Goal: Task Accomplishment & Management: Use online tool/utility

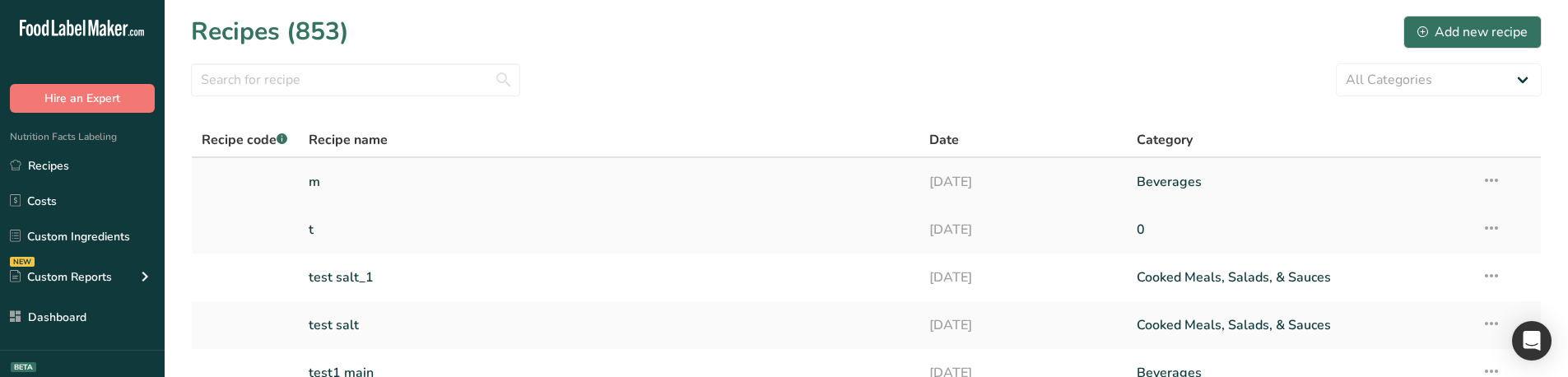
click at [373, 184] on link "m" at bounding box center [610, 181] width 602 height 35
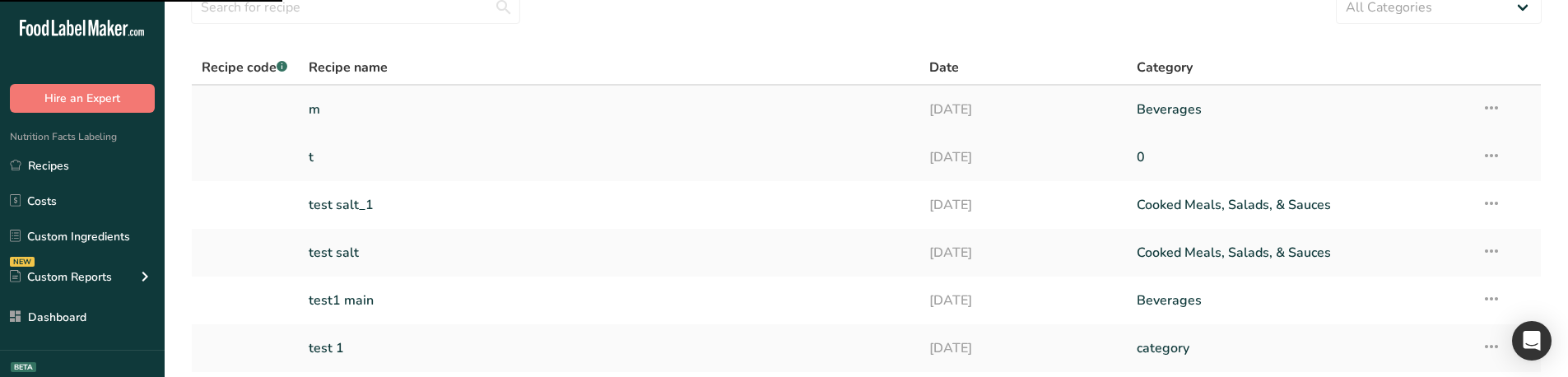
scroll to position [82, 0]
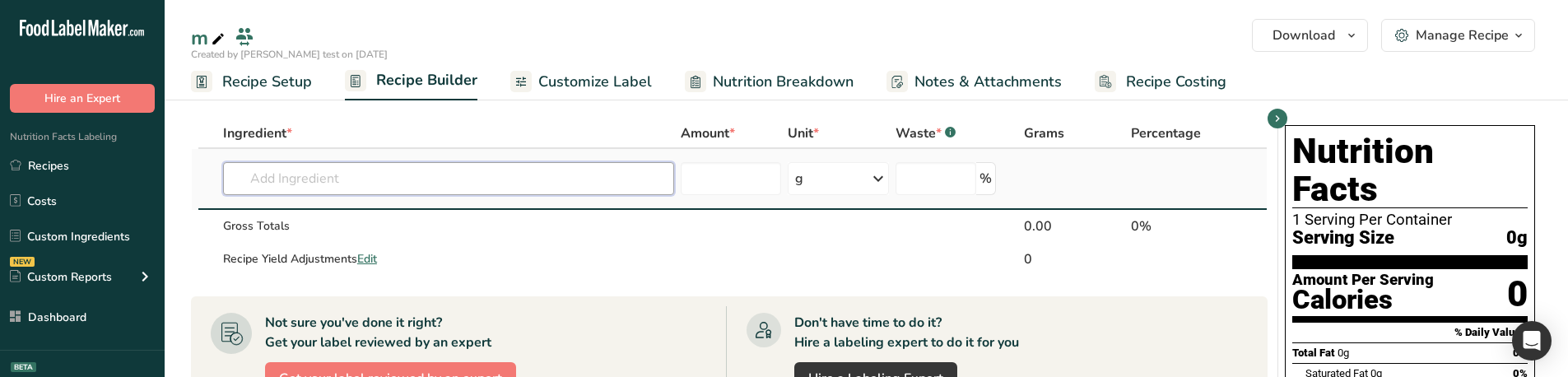
click at [364, 183] on input "text" at bounding box center [448, 178] width 451 height 33
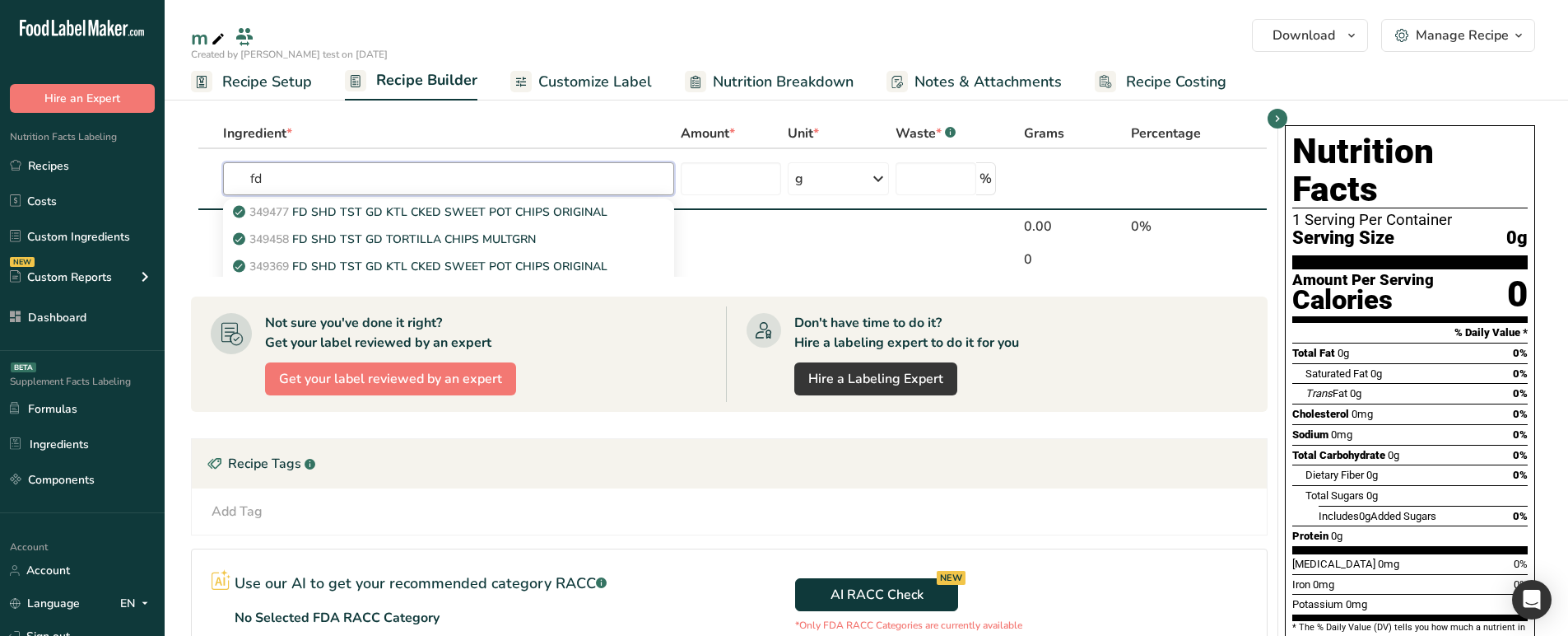
type input "fd"
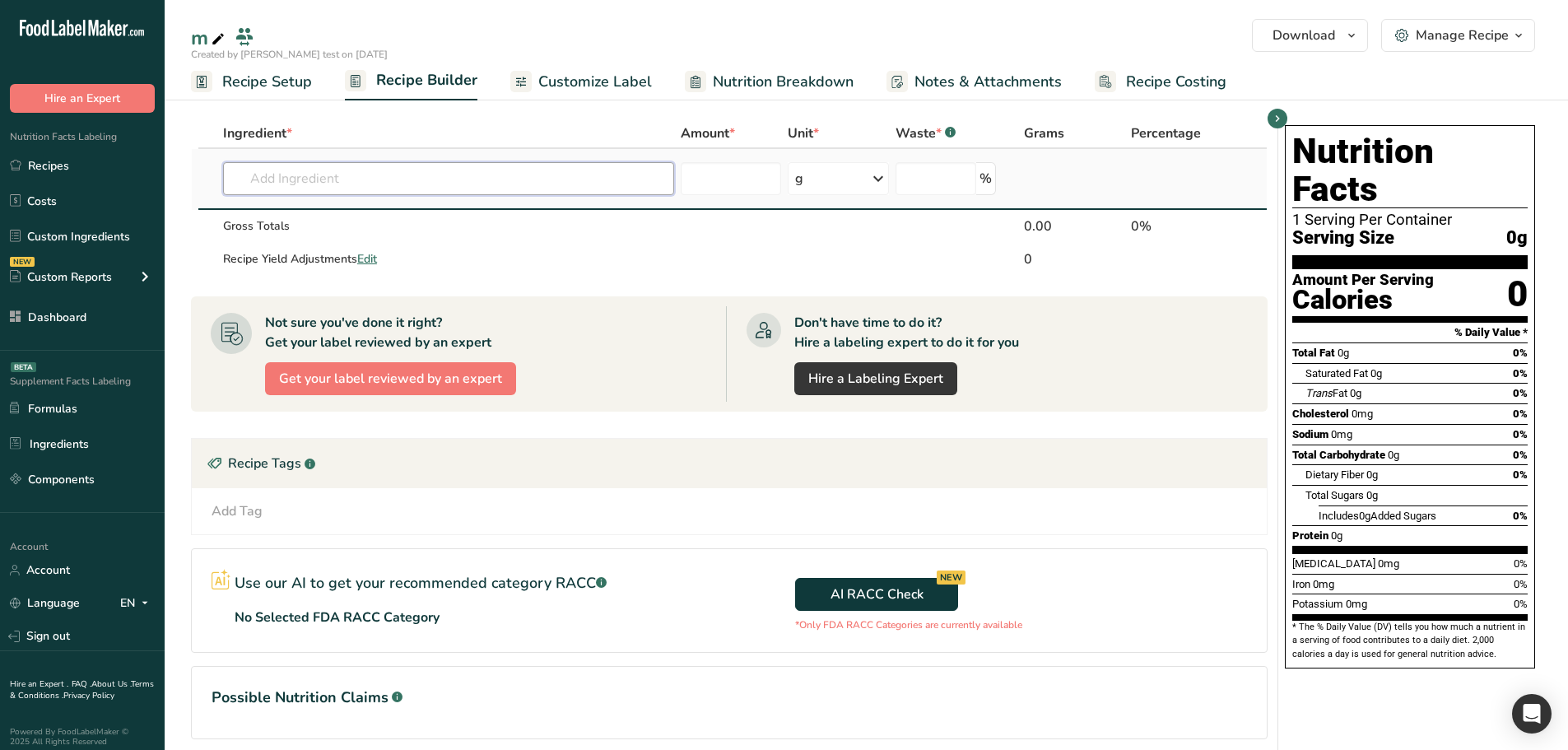
click at [444, 178] on input "text" at bounding box center [448, 178] width 451 height 33
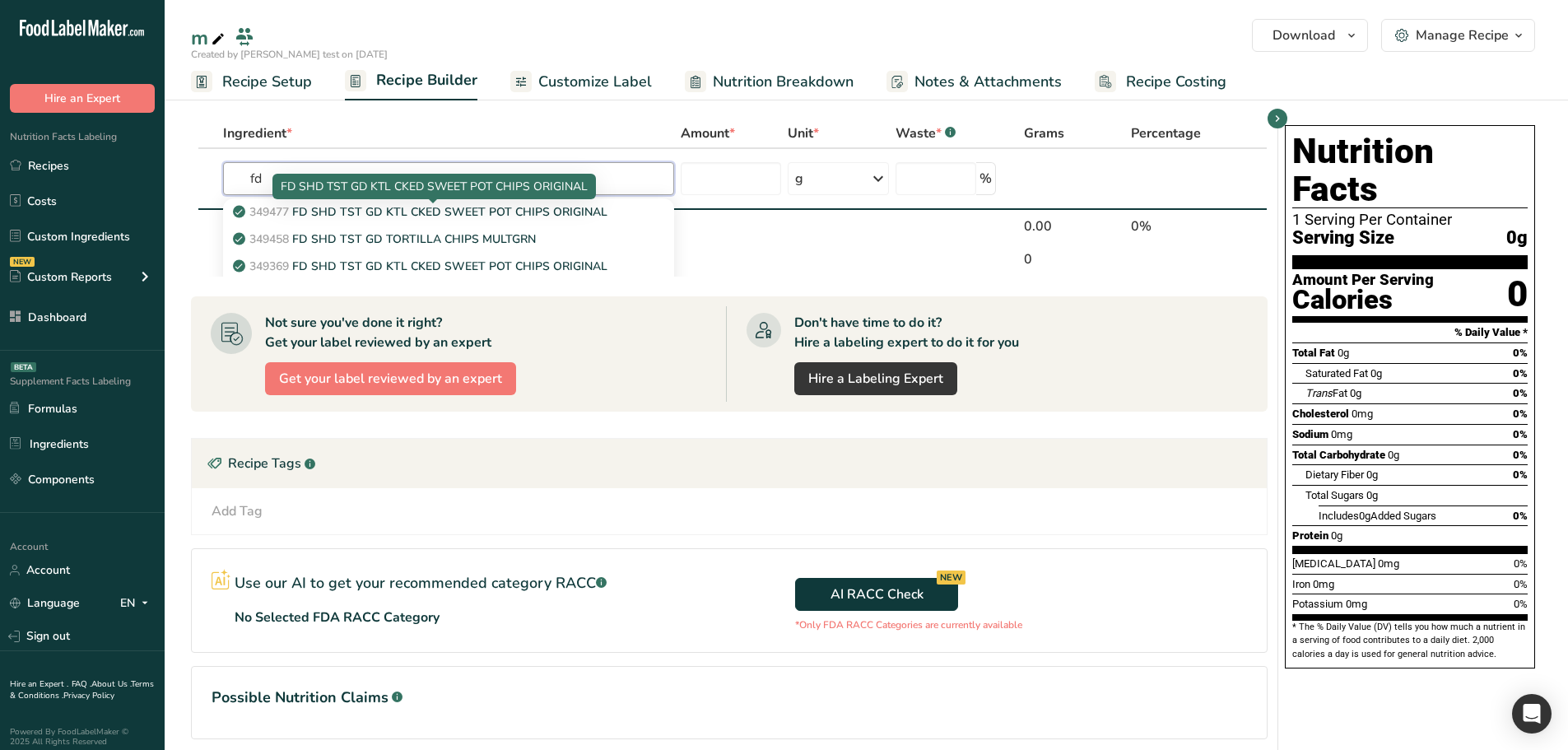
type input "fd"
click at [487, 177] on div "FD SHD TST GD KTL CKED SWEET POT CHIPS ORIGINAL" at bounding box center [434, 186] width 324 height 26
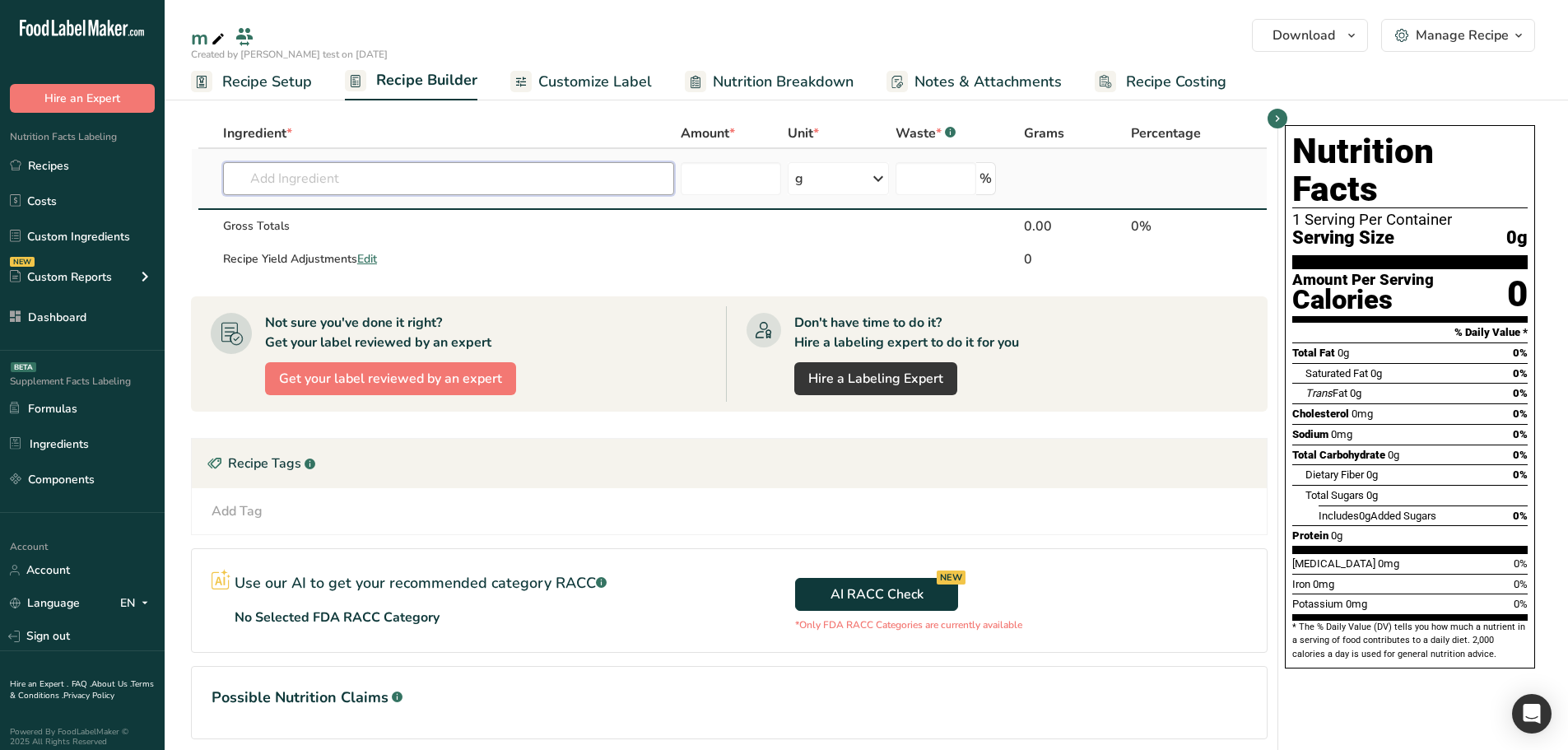
click at [520, 181] on input "text" at bounding box center [448, 178] width 451 height 33
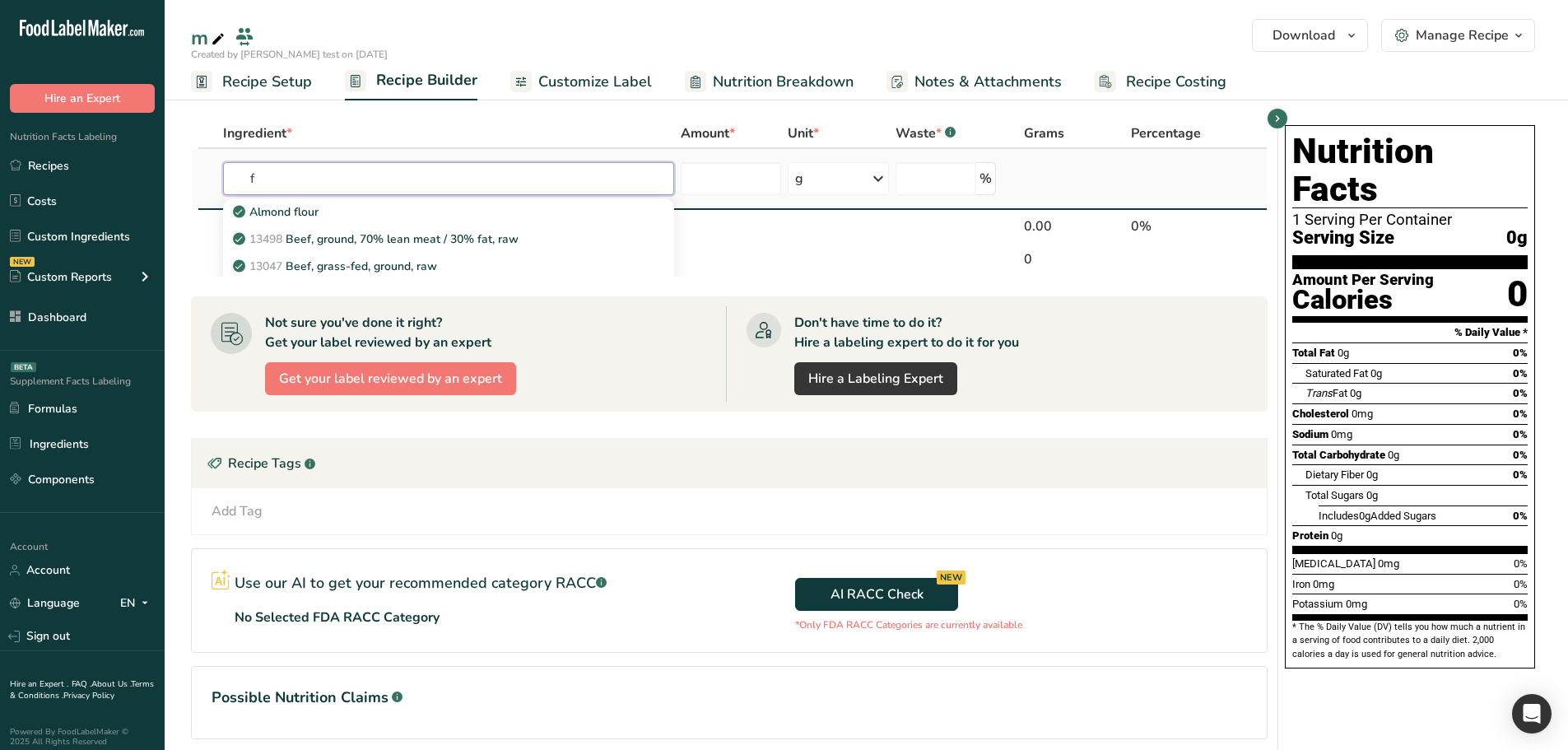
click at [612, 188] on input "f" at bounding box center [448, 178] width 451 height 33
type input "f"
click at [480, 214] on div "Almond flour" at bounding box center [436, 211] width 398 height 17
type input "Almond flour"
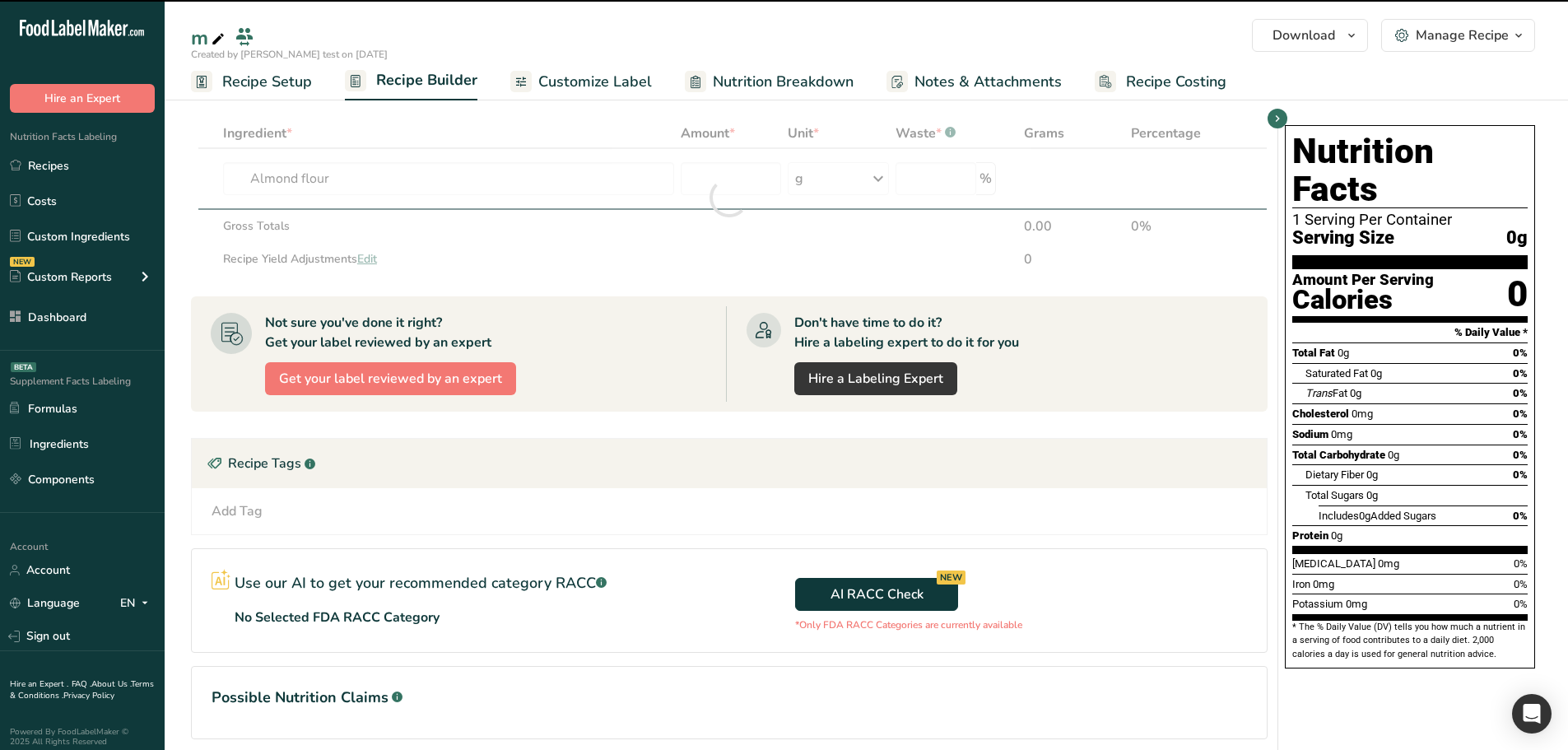
type input "0"
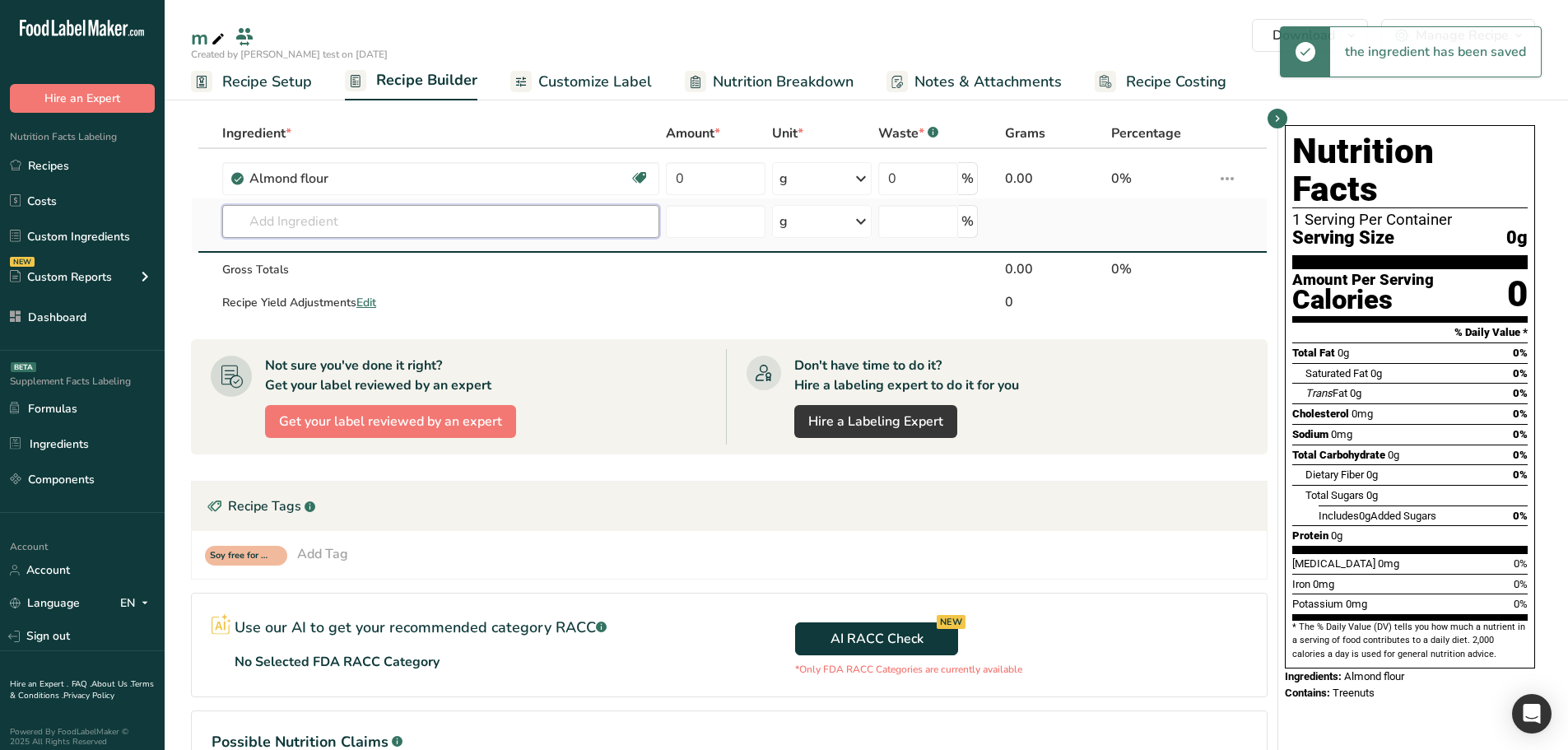
click at [459, 228] on input "text" at bounding box center [440, 221] width 437 height 33
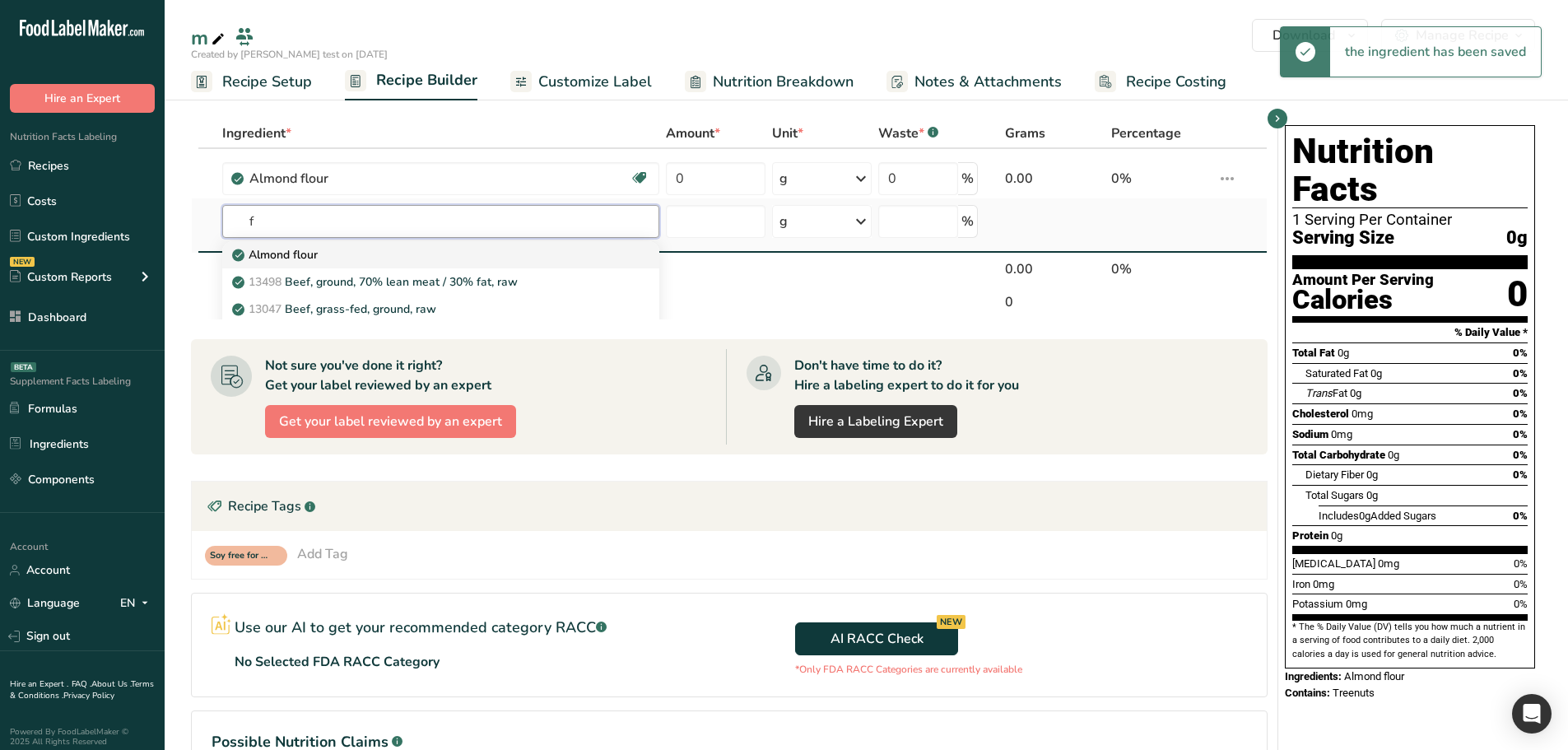
type input "f"
click at [435, 260] on div "Almond flour" at bounding box center [428, 255] width 384 height 17
type input "Almond flour"
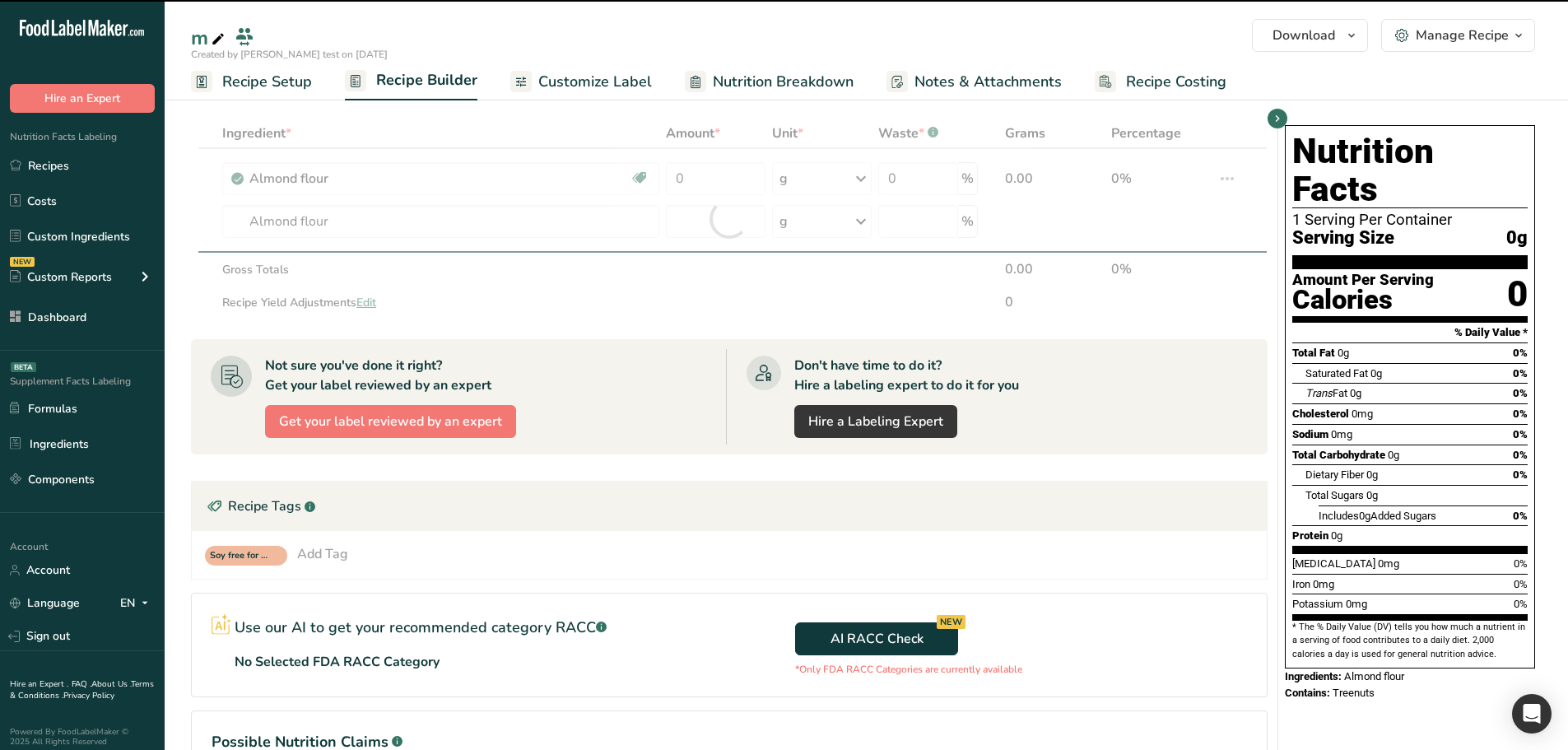
type input "0"
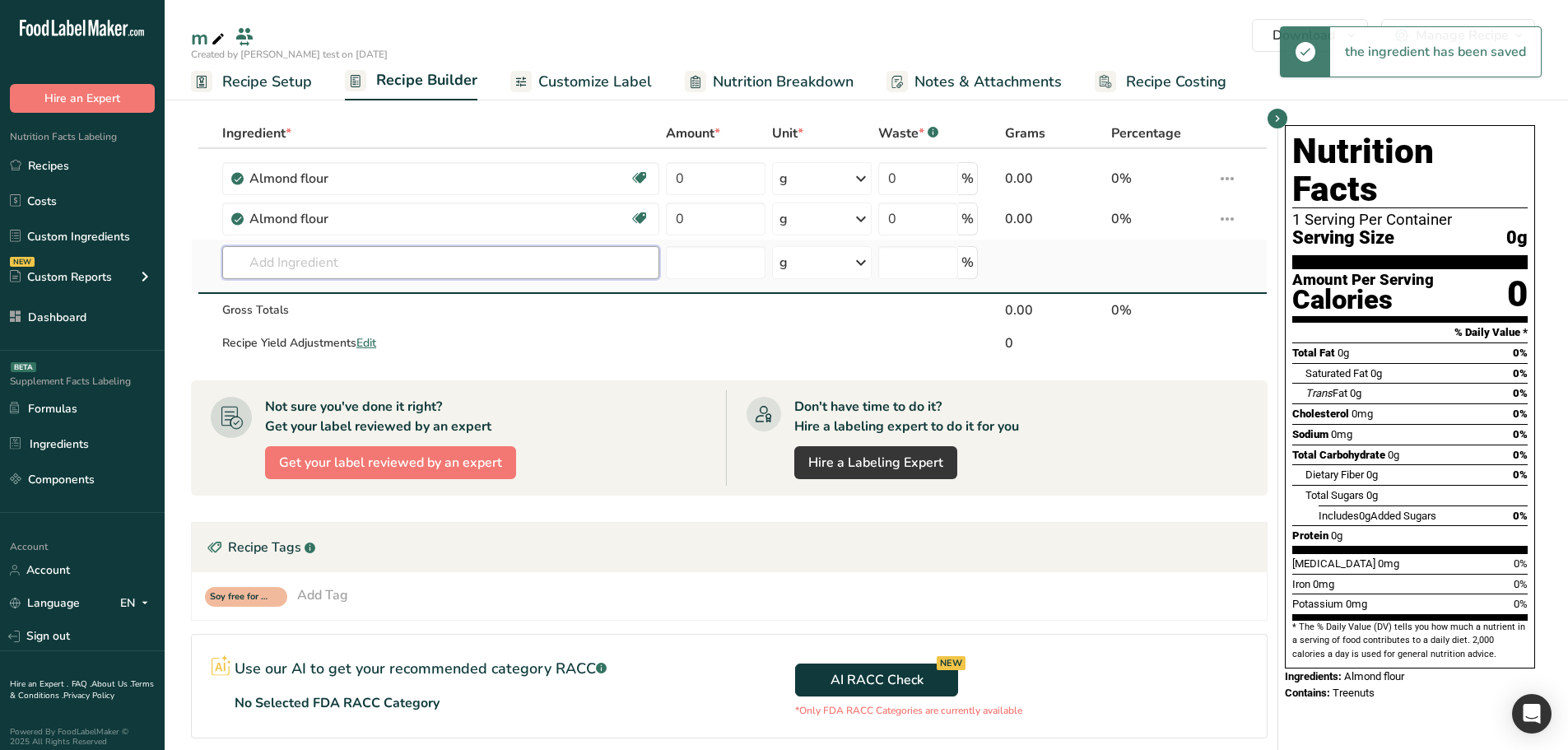
click at [423, 258] on input "text" at bounding box center [440, 263] width 437 height 33
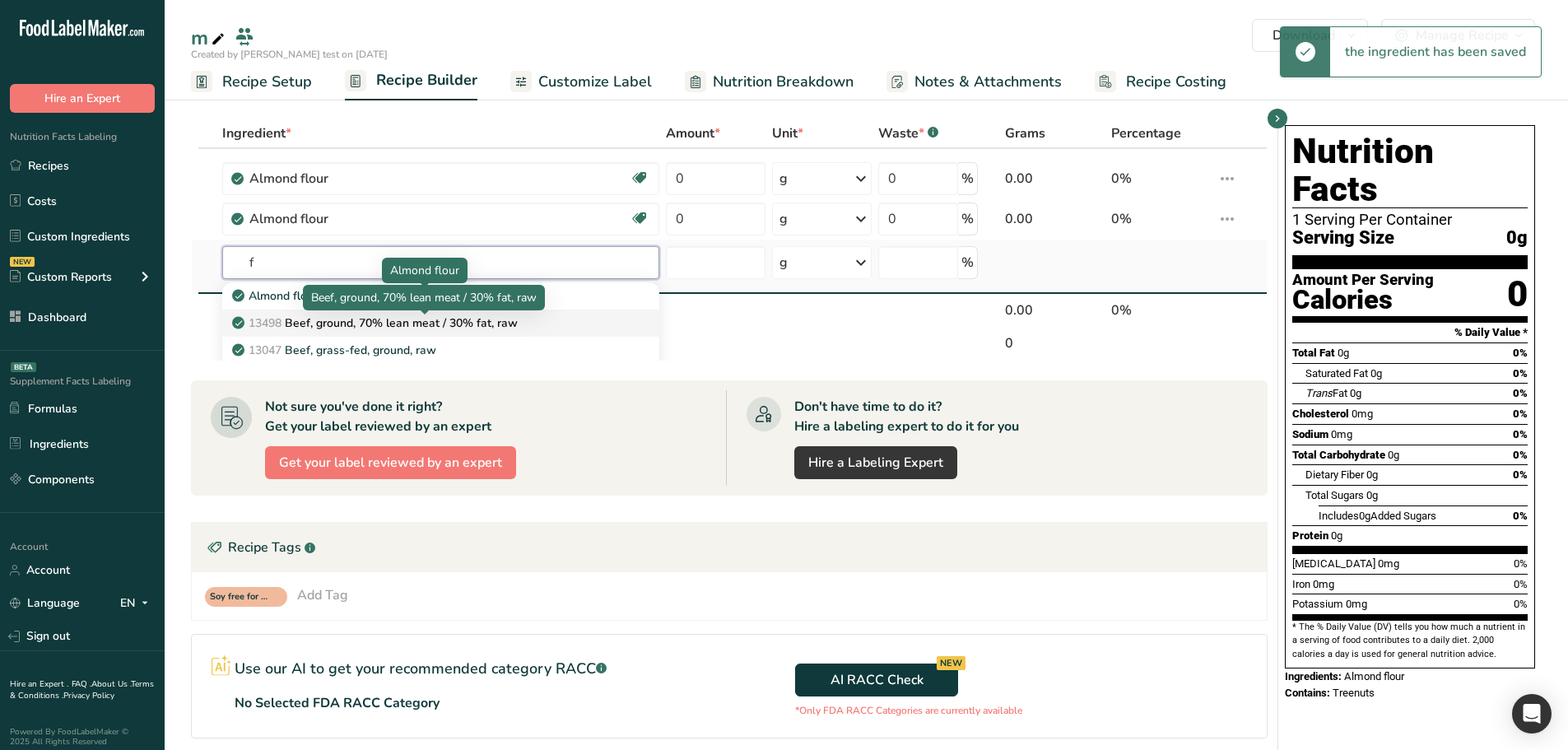
type input "f"
click at [395, 331] on p "13498 Beef, ground, 70% lean meat / 30% fat, raw" at bounding box center [376, 323] width 282 height 17
type input "Beef, ground, 70% lean meat / 30% fat, raw"
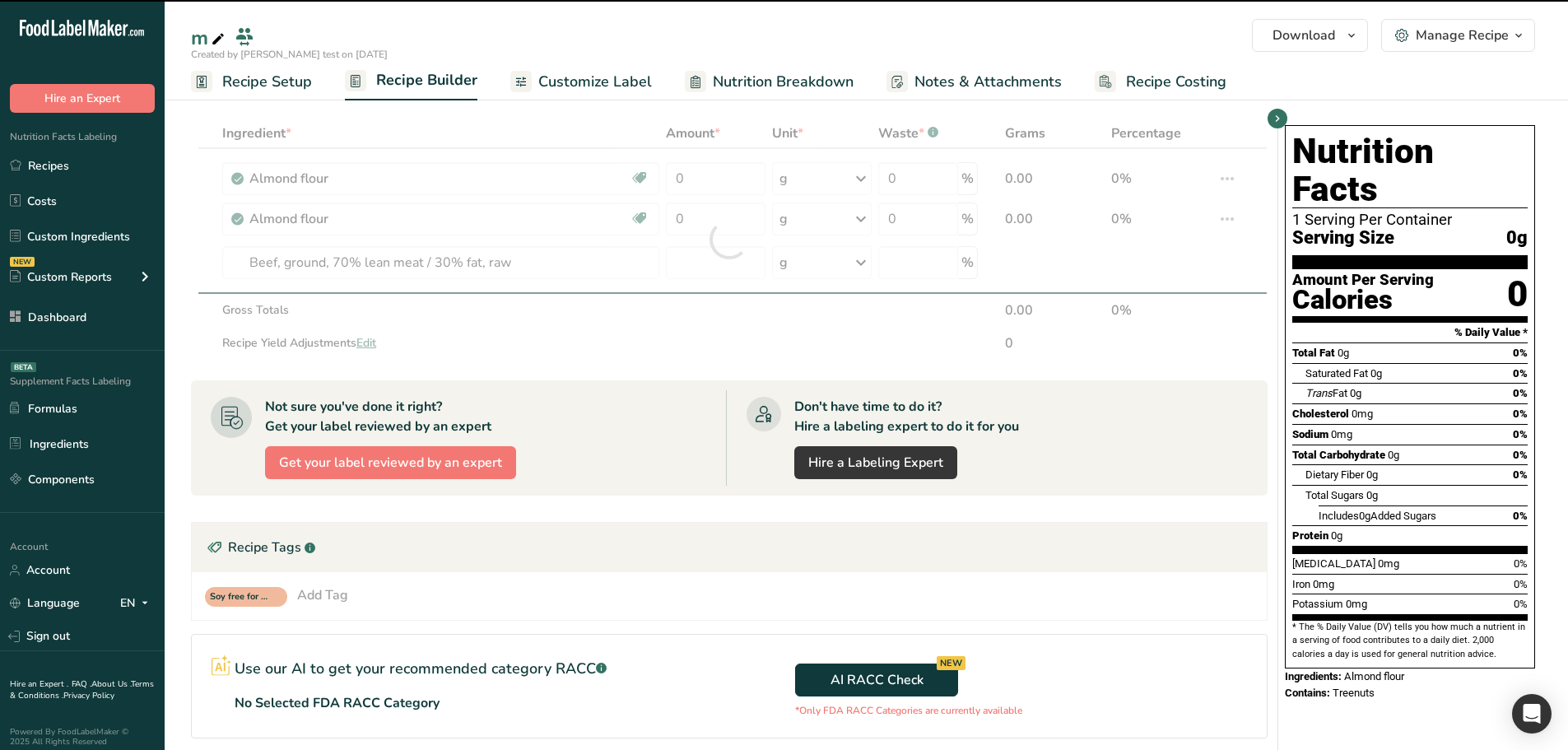
type input "0"
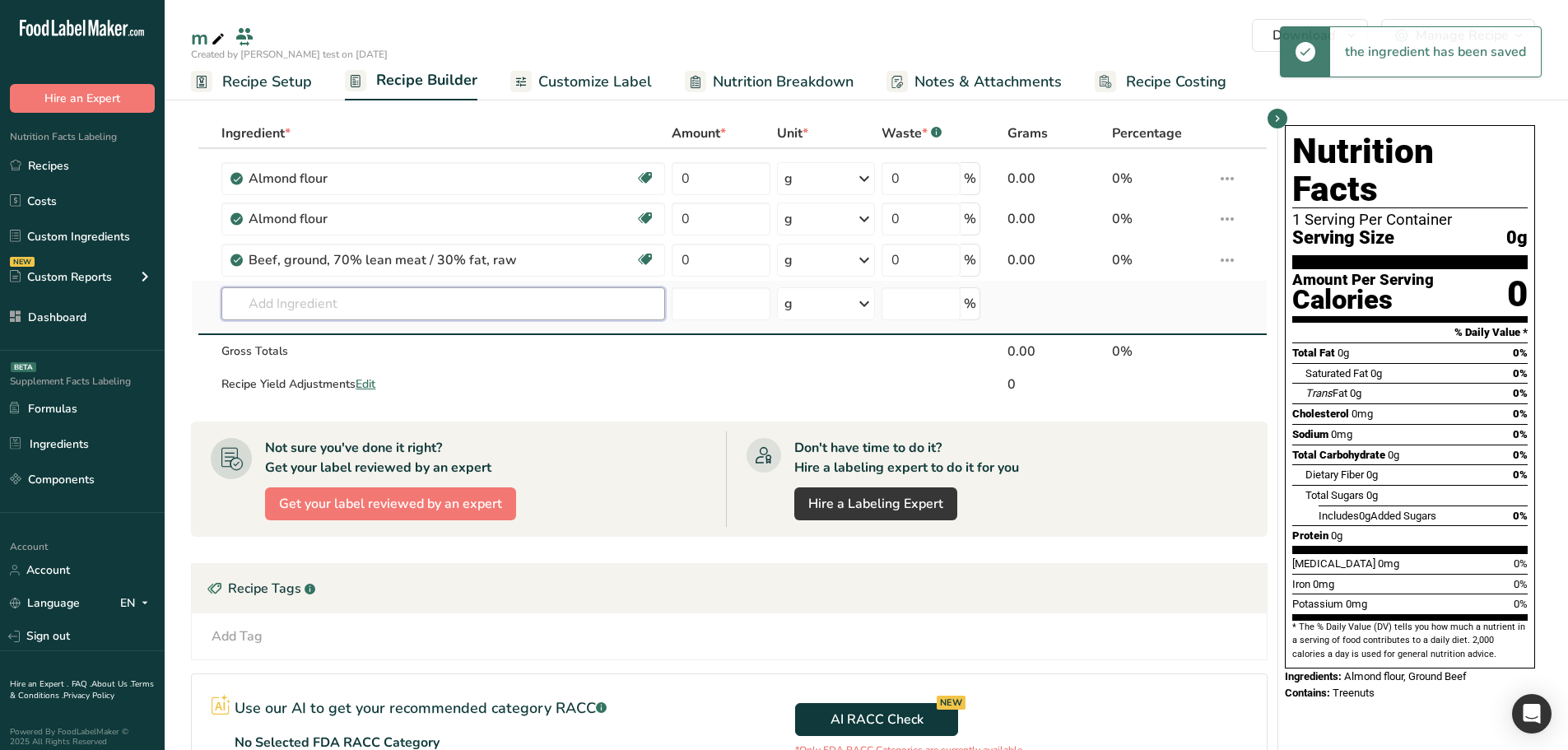
click at [466, 300] on input "text" at bounding box center [443, 303] width 443 height 33
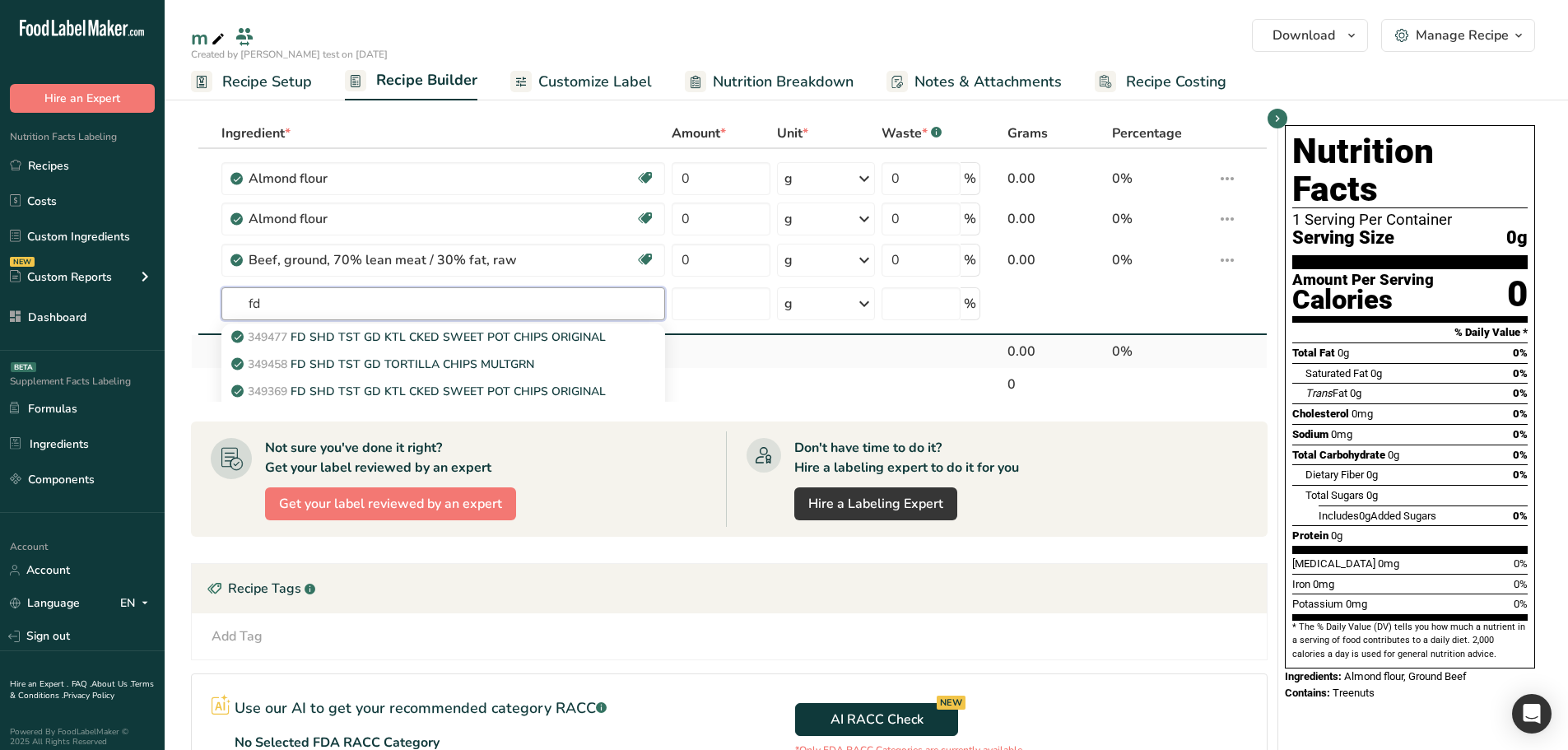
type input "fd"
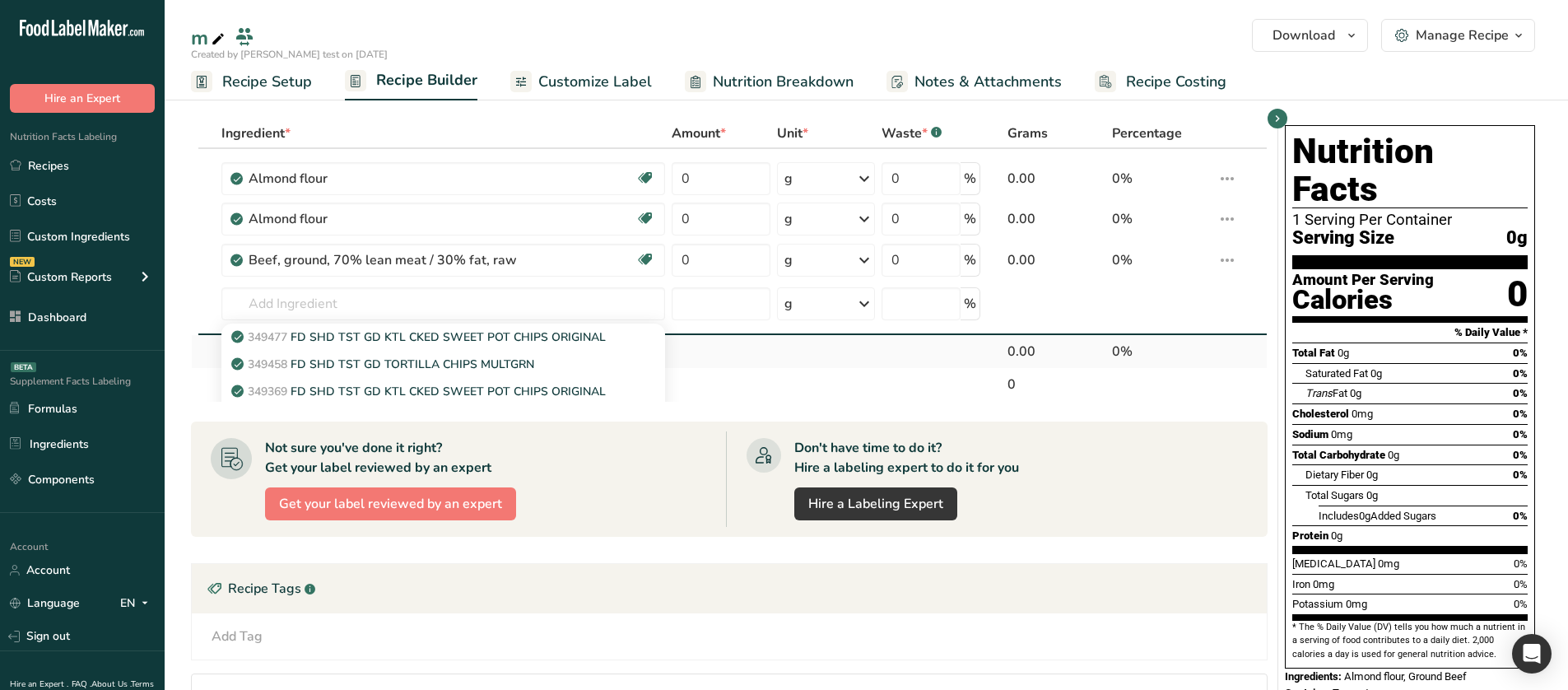
click at [734, 353] on td at bounding box center [721, 350] width 105 height 33
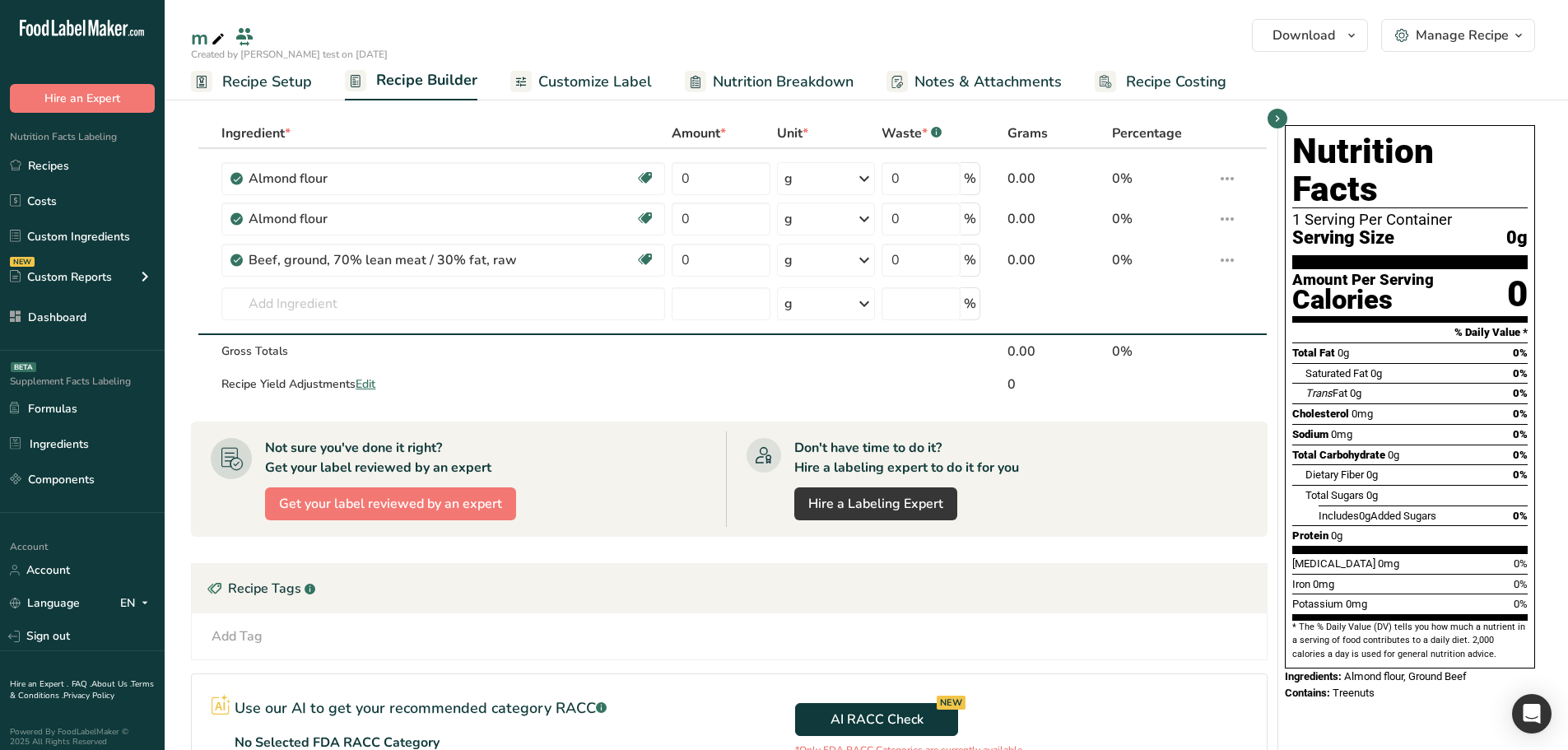
click at [1207, 641] on div "Add Tag Standard Tags Custom Tags Source of Antioxidants Prebiotic Effect Gut H…" at bounding box center [729, 637] width 1049 height 20
click at [492, 293] on input "text" at bounding box center [443, 303] width 443 height 33
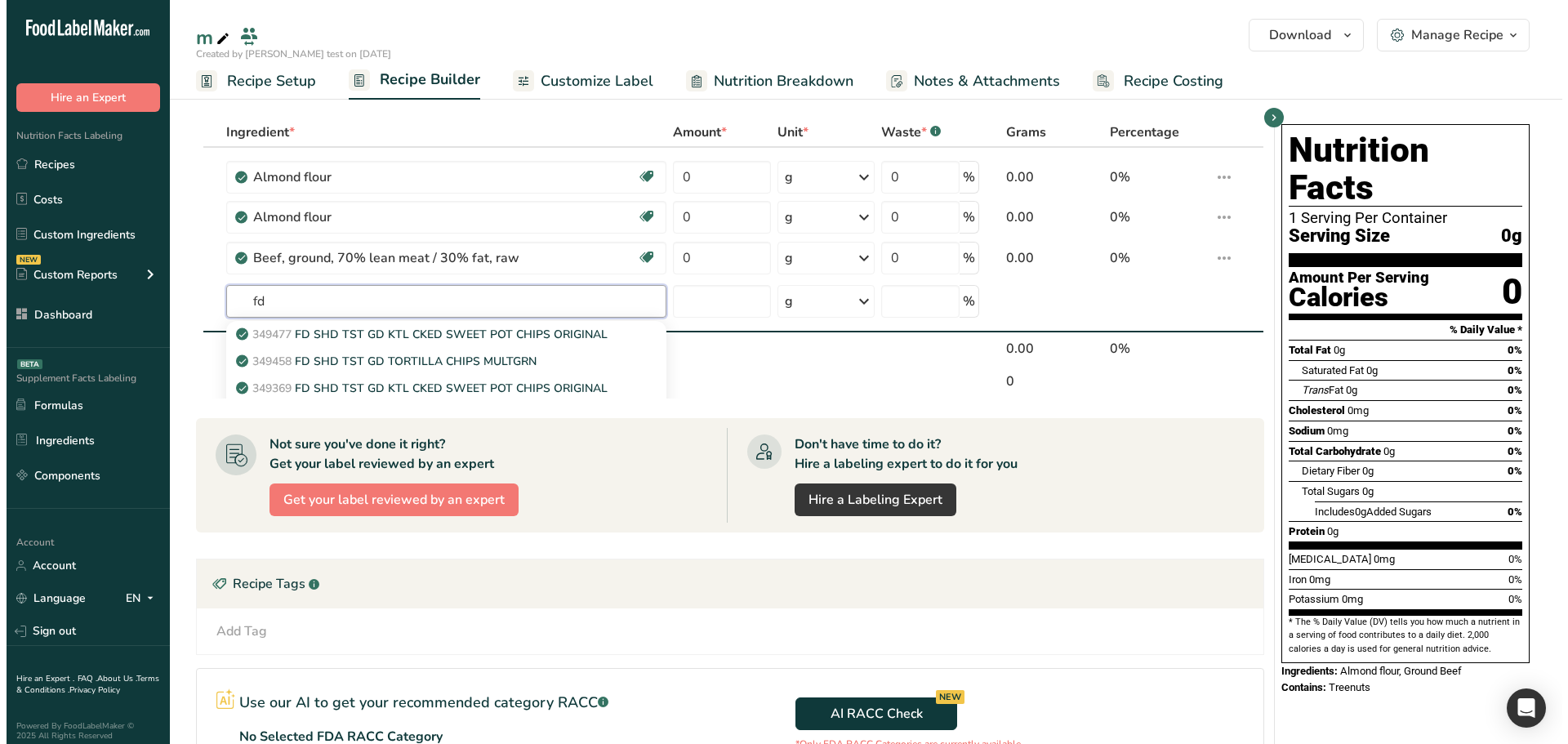
scroll to position [61, 0]
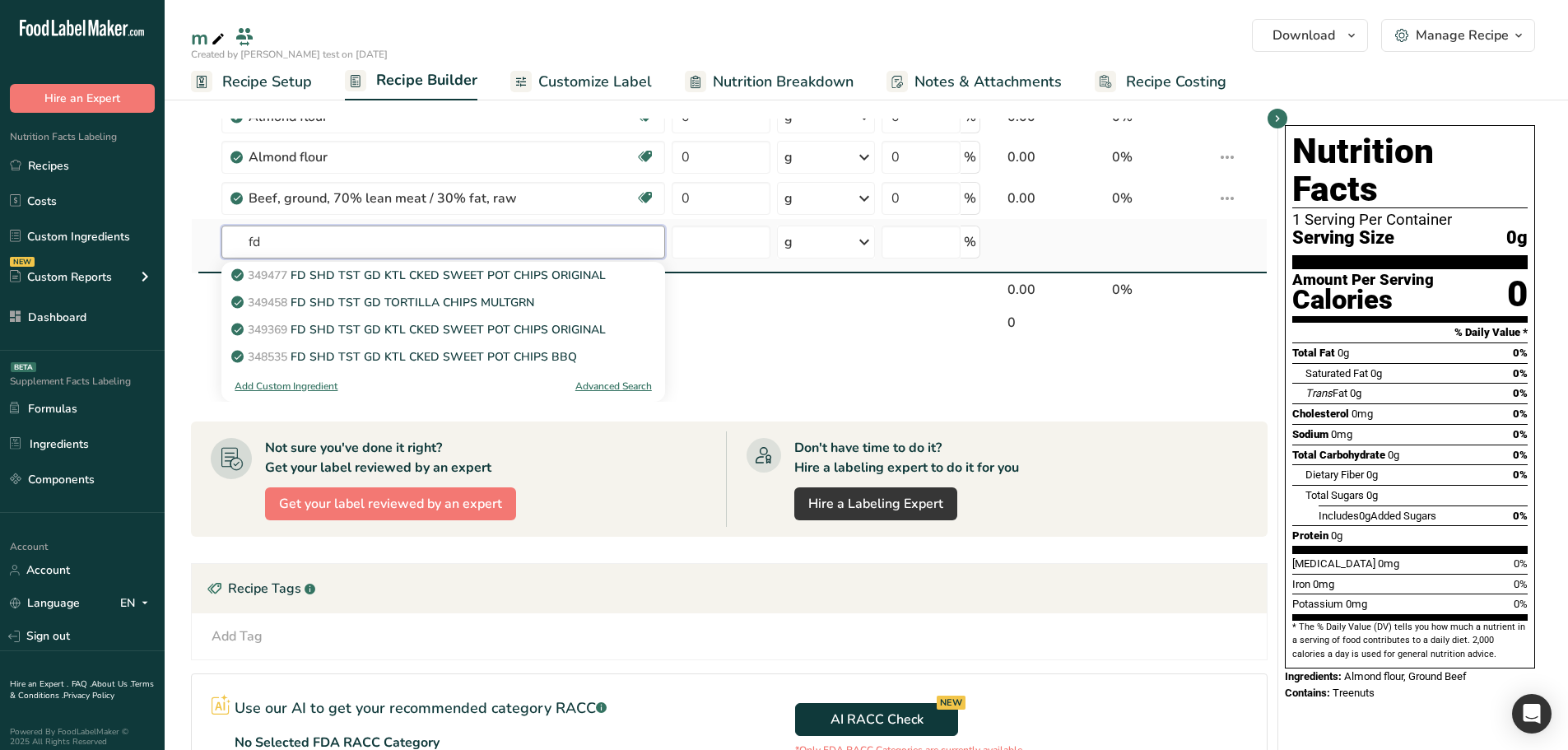
type input "fd"
click at [602, 387] on div "Advanced Search" at bounding box center [613, 385] width 76 height 15
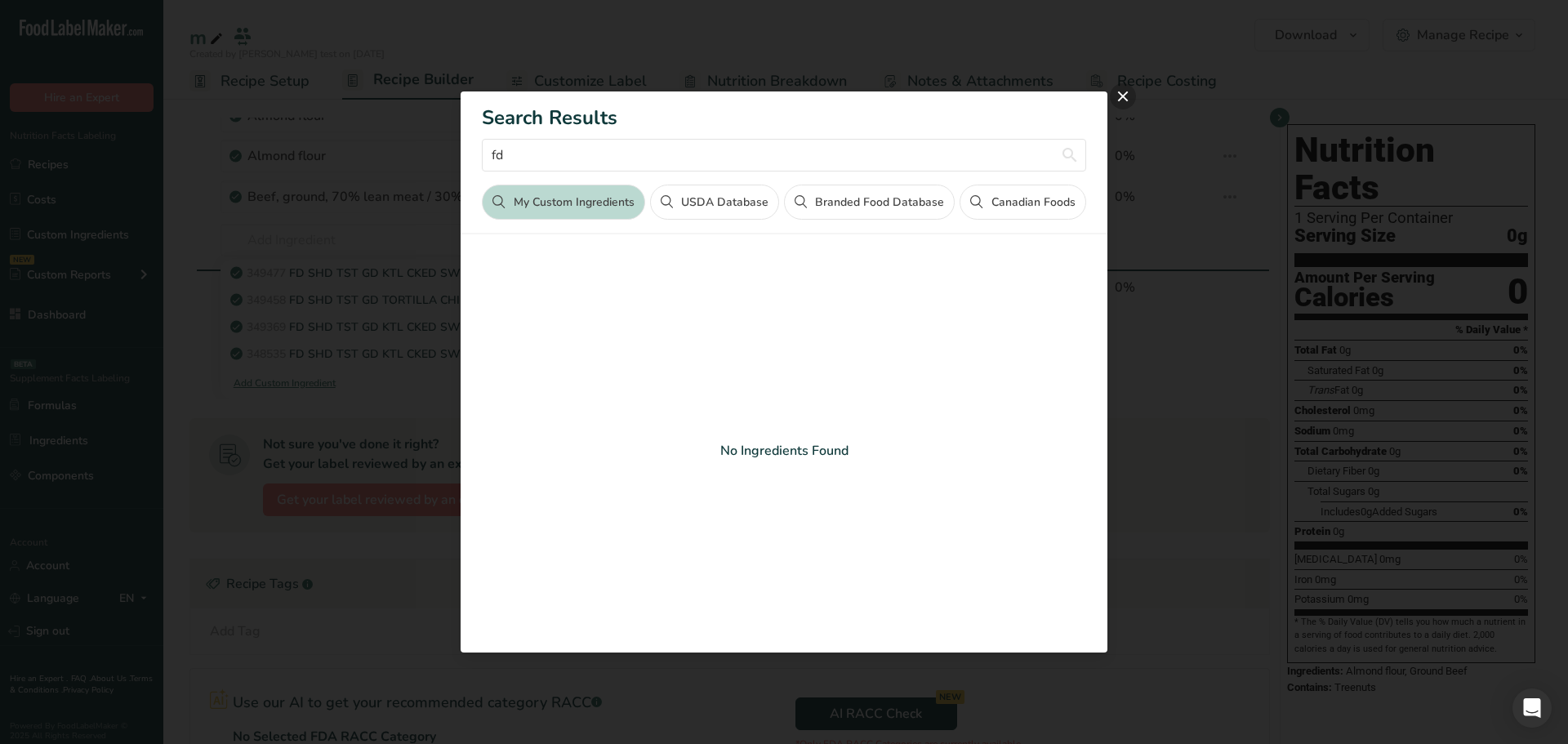
click at [1116, 95] on button "close" at bounding box center [1123, 96] width 27 height 27
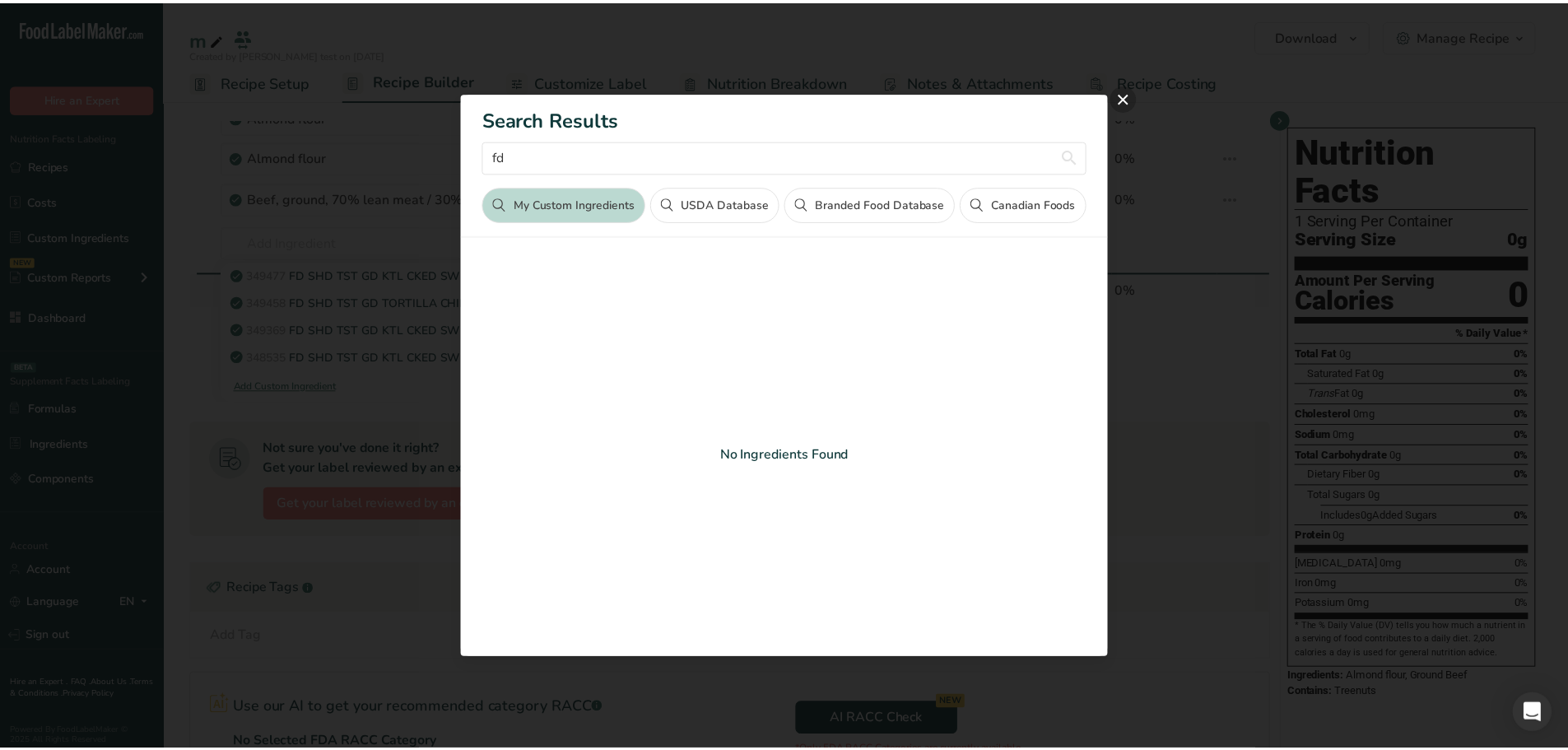
scroll to position [0, 0]
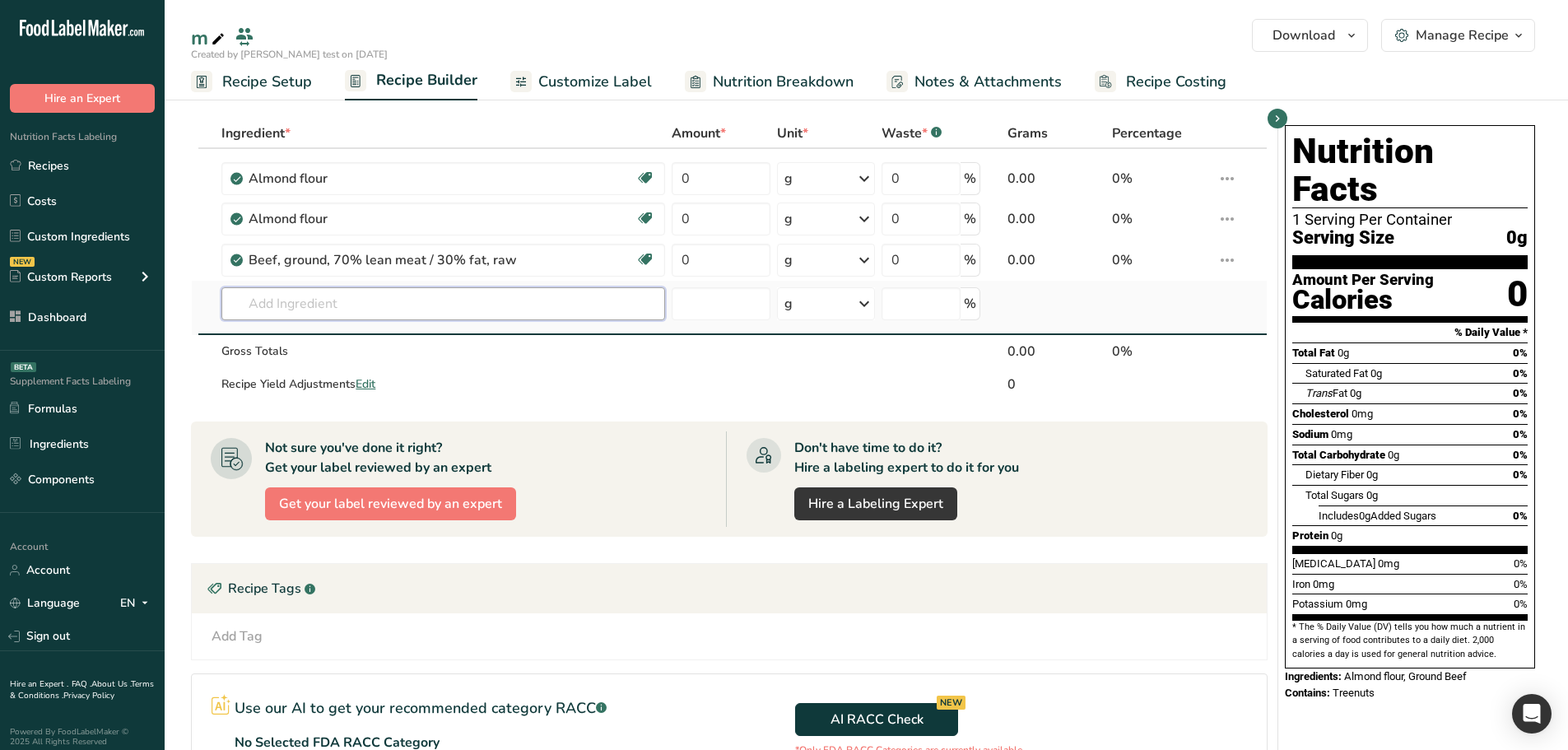
click at [572, 311] on input "text" at bounding box center [443, 303] width 443 height 33
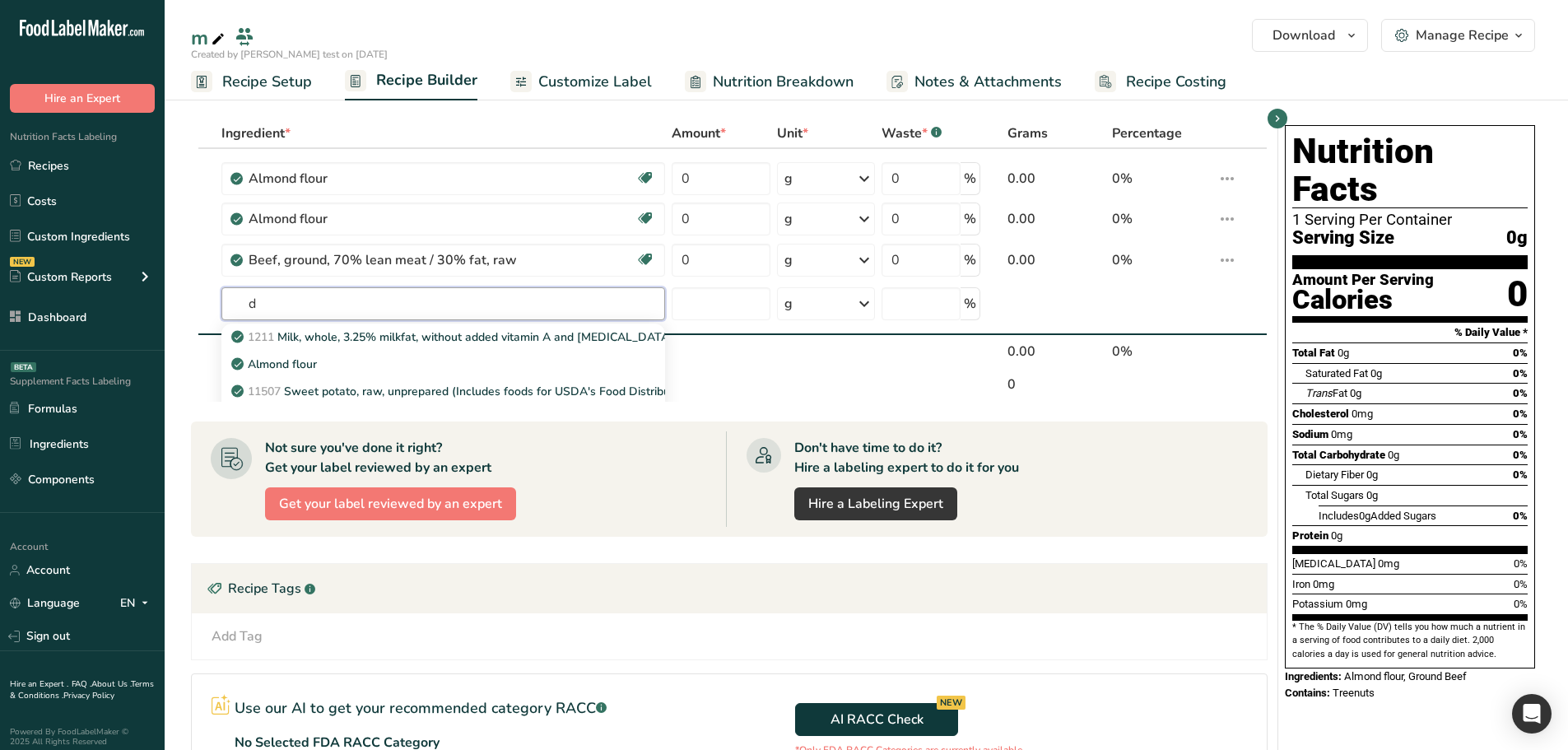
type input "d"
